Goal: Task Accomplishment & Management: Manage account settings

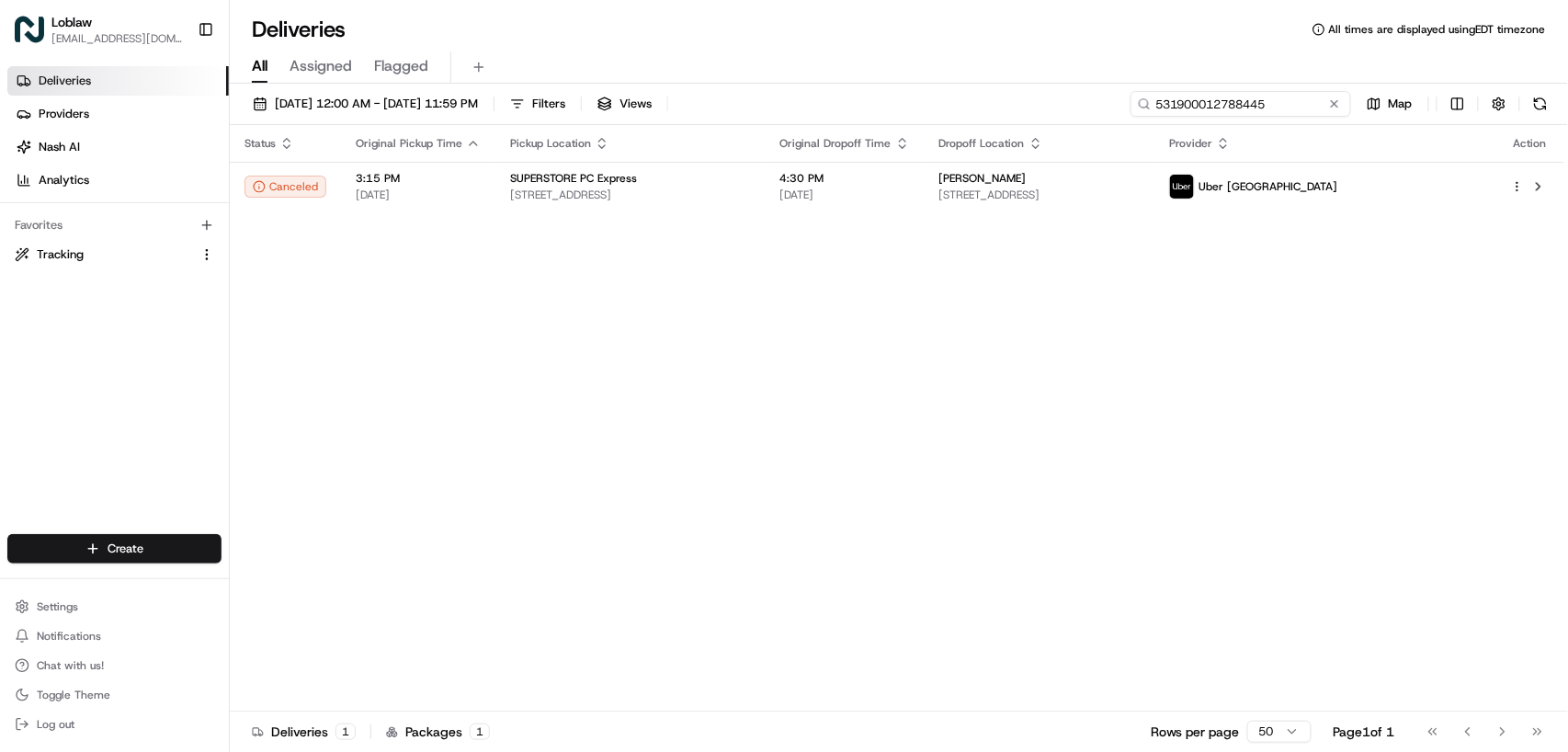
click at [1287, 101] on input "531900012788445" at bounding box center [1240, 103] width 221 height 25
paste input "053"
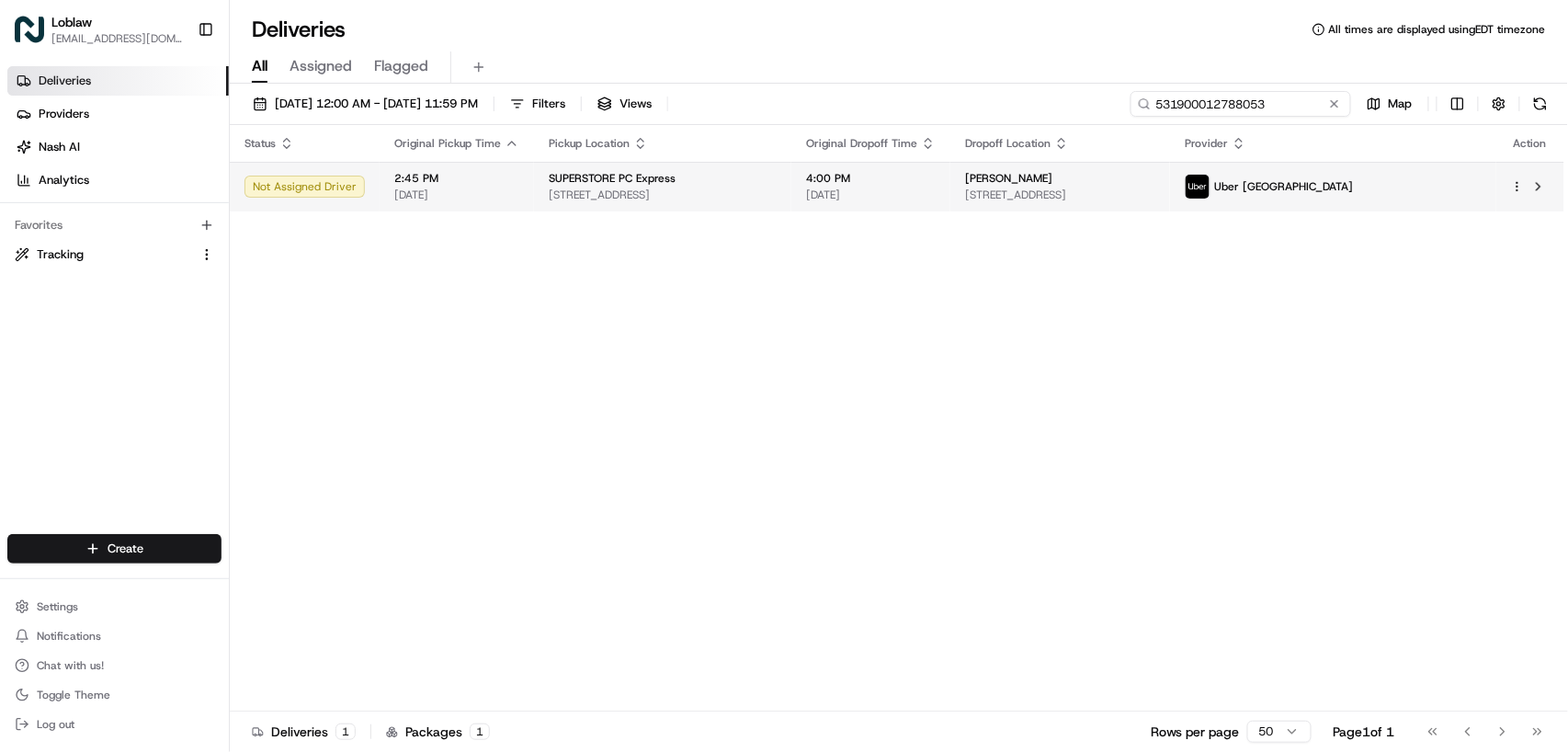
type input "531900012788053"
click at [792, 189] on td "SUPERSTORE PC Express [STREET_ADDRESS]" at bounding box center [663, 186] width 257 height 50
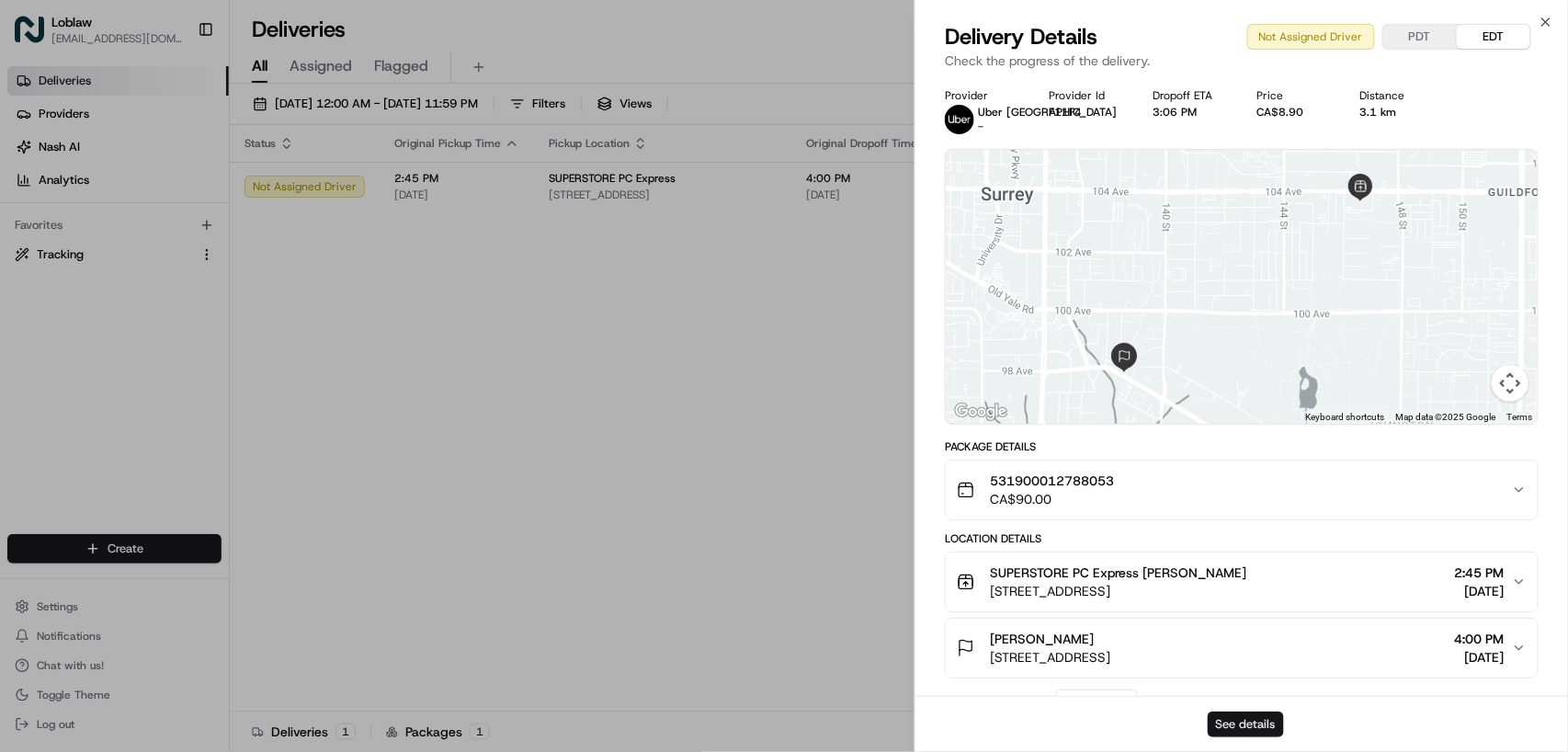
click at [1254, 720] on button "See details" at bounding box center [1245, 724] width 76 height 25
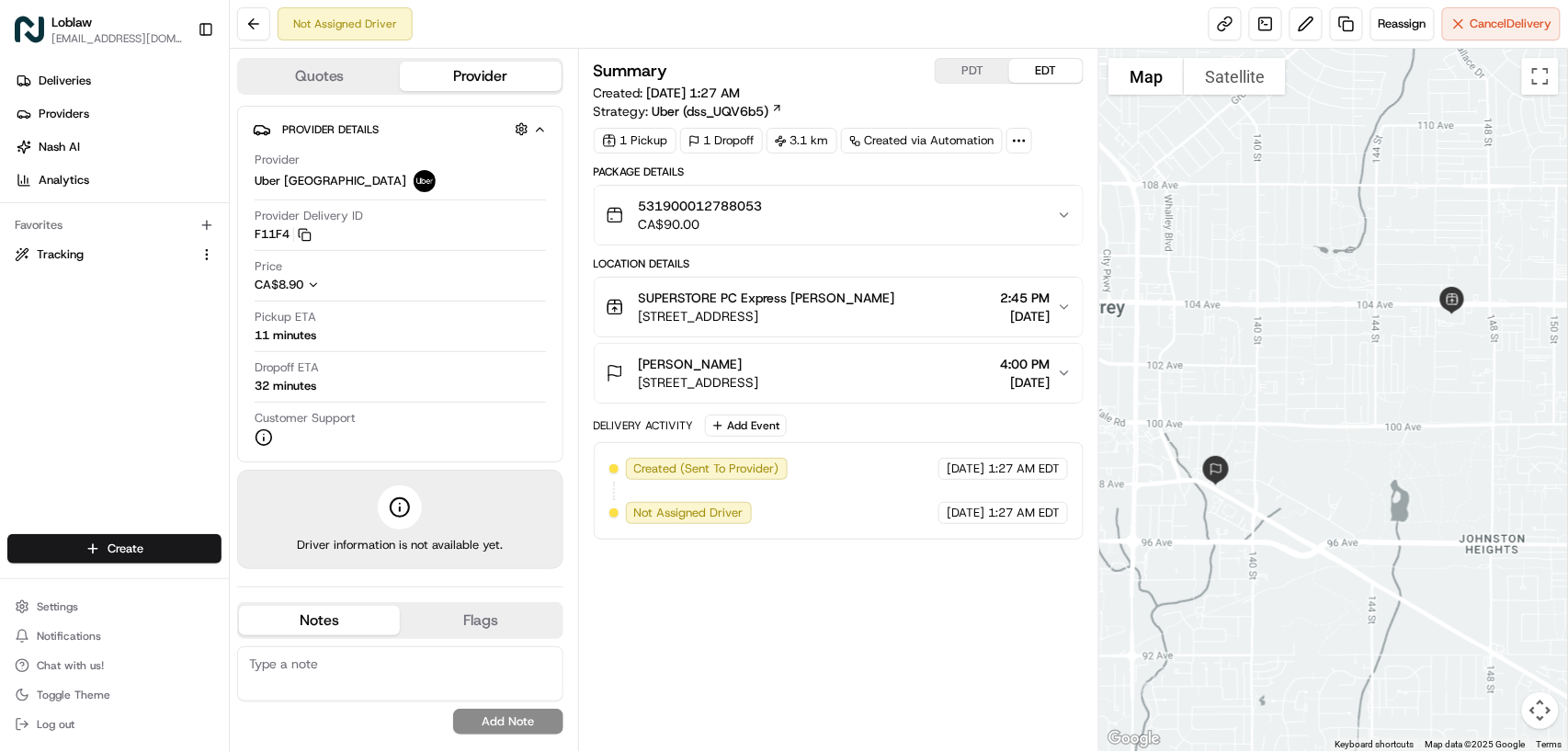
click at [1472, 43] on div "Not Assigned Driver Reassign Cancel Delivery" at bounding box center [899, 24] width 1338 height 49
click at [1470, 28] on span "Cancel Delivery" at bounding box center [1511, 24] width 82 height 17
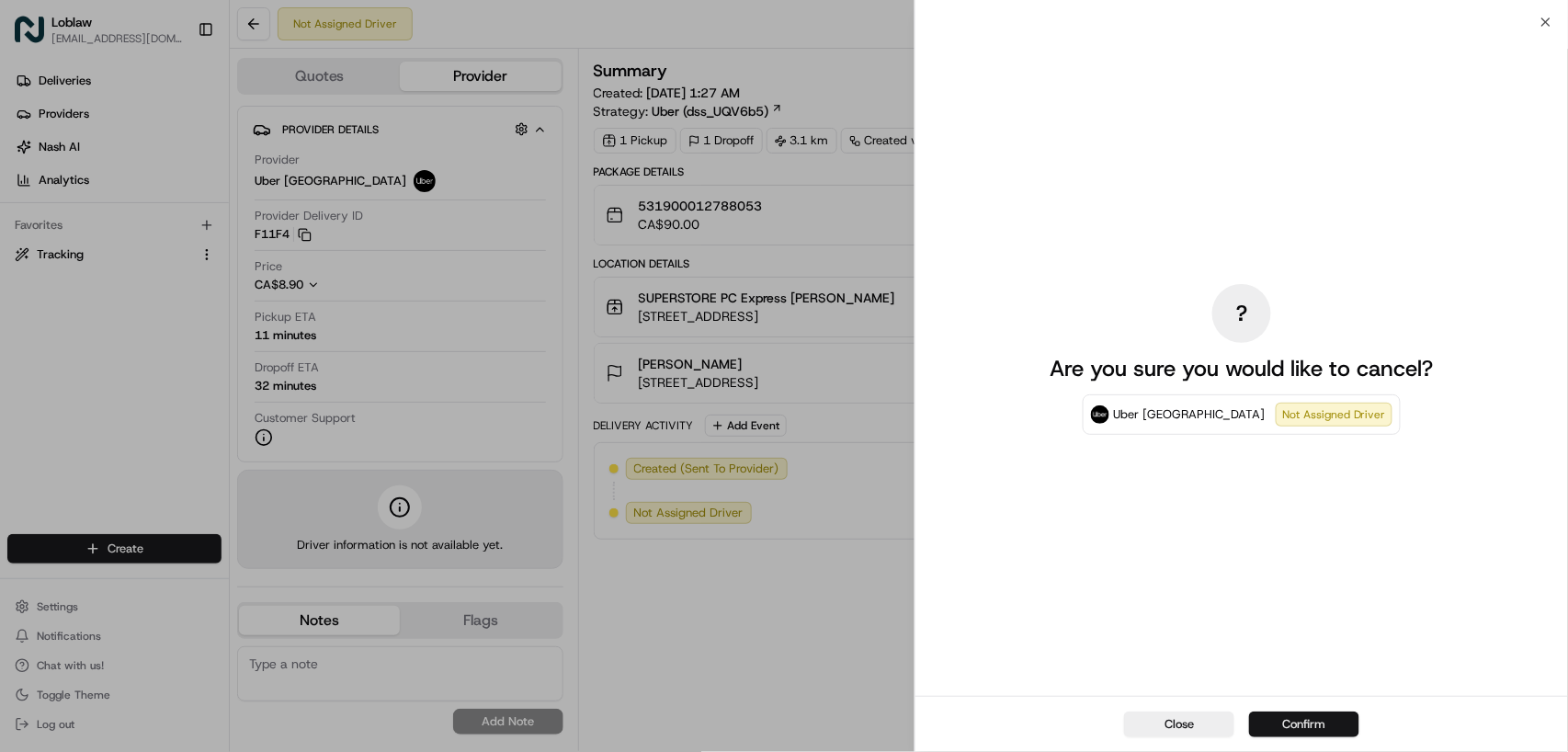
click at [1323, 722] on button "Confirm" at bounding box center [1303, 724] width 110 height 25
